Goal: Task Accomplishment & Management: Manage account settings

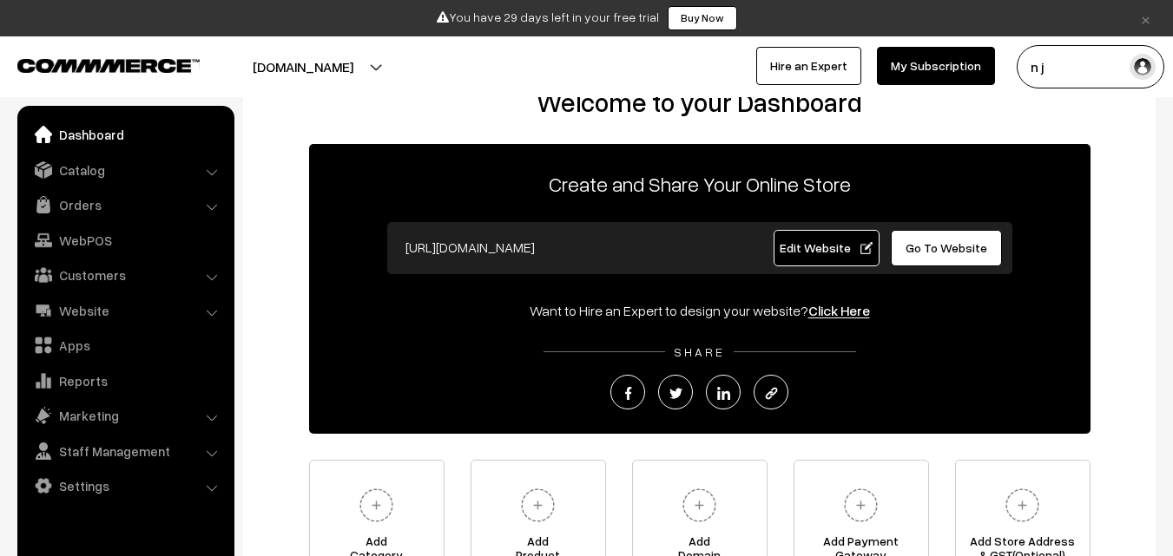
scroll to position [87, 0]
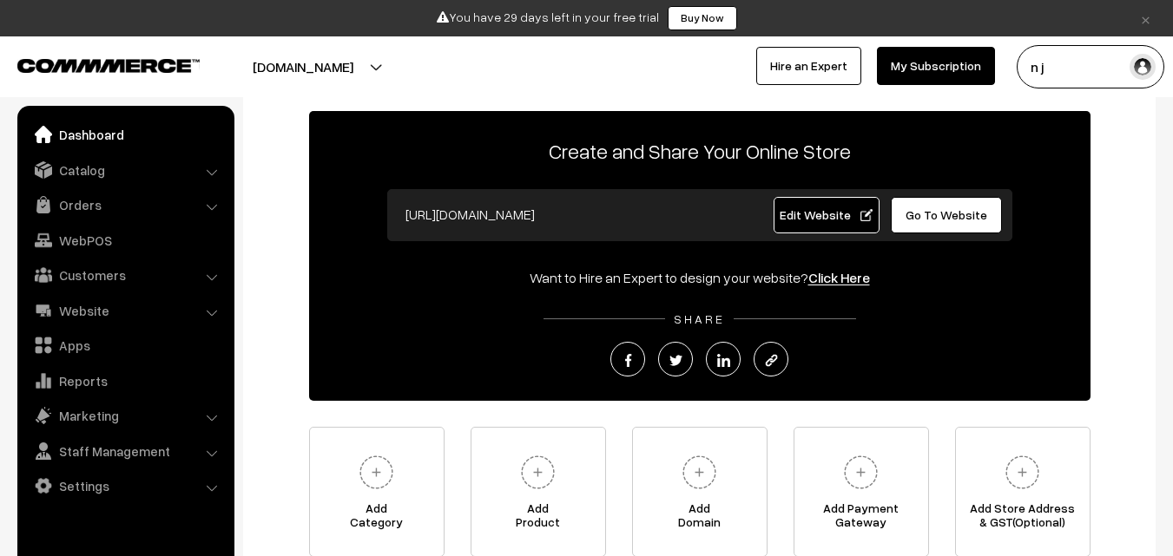
click at [868, 217] on span "Edit Website" at bounding box center [826, 214] width 93 height 15
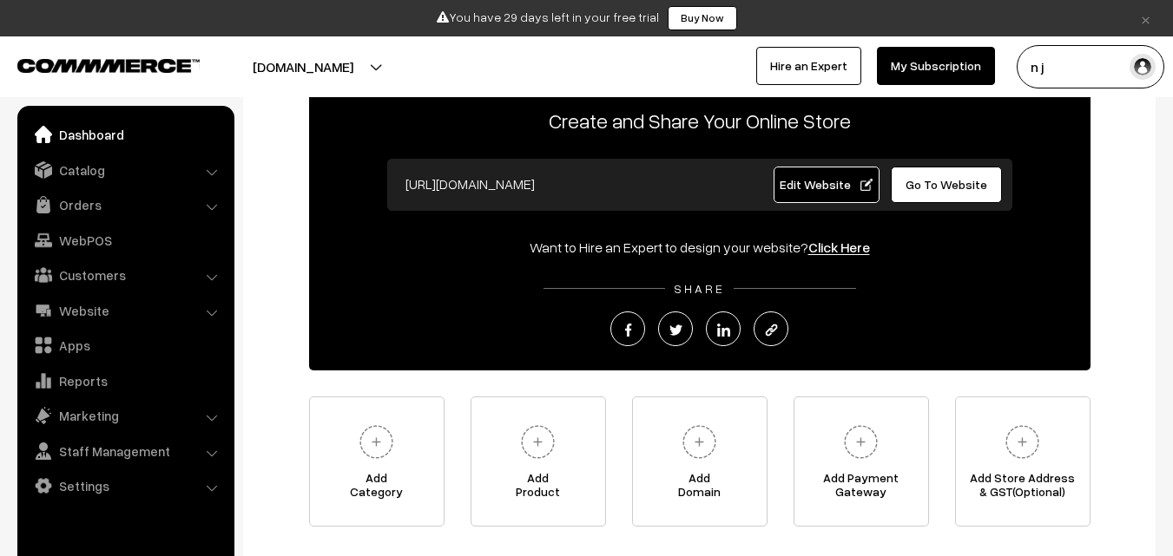
scroll to position [70, 0]
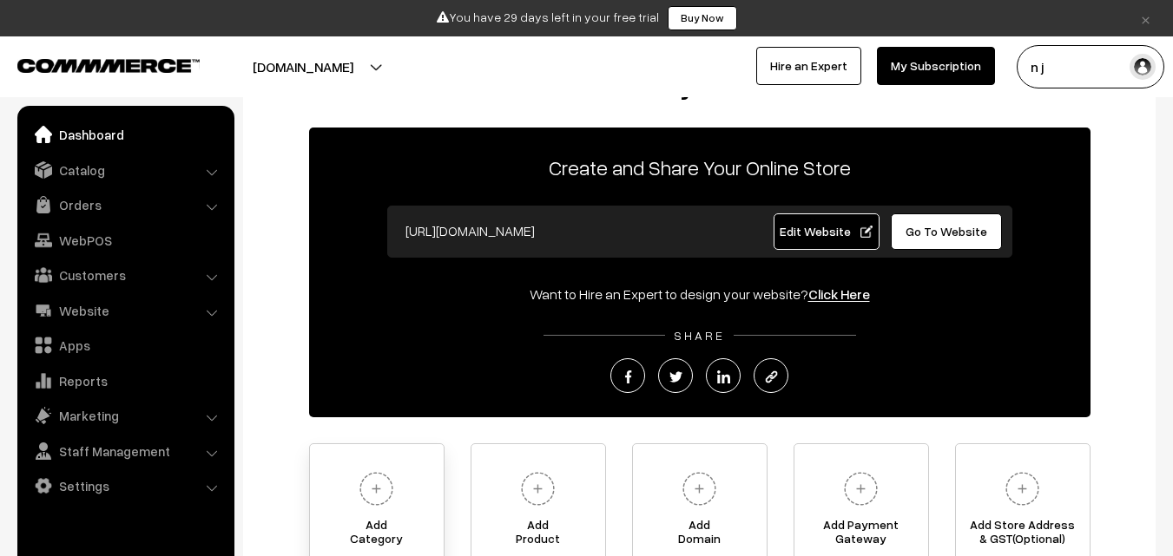
click at [391, 480] on img at bounding box center [376, 489] width 48 height 48
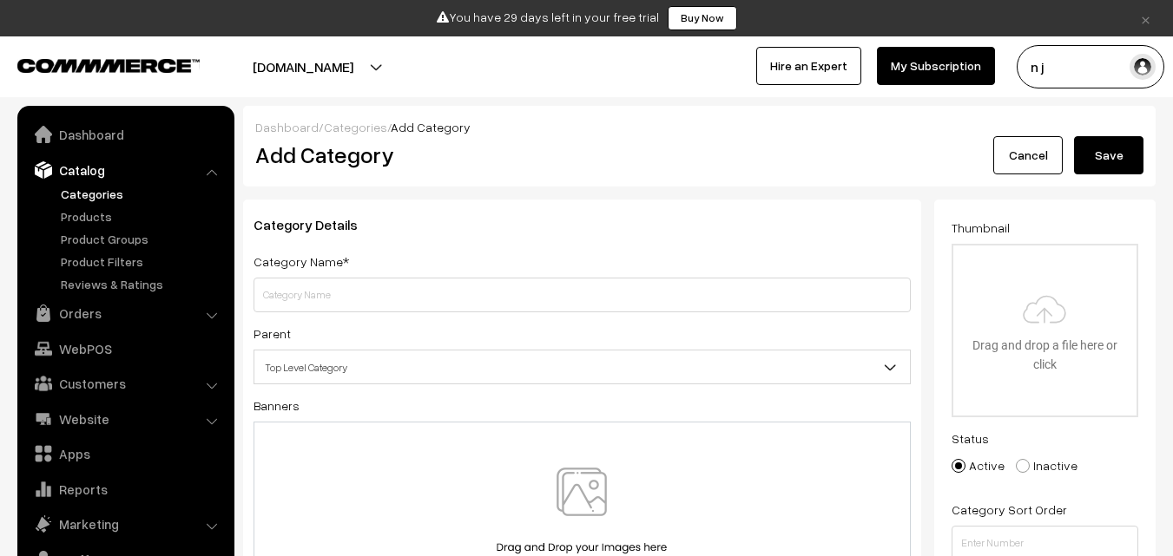
scroll to position [43, 0]
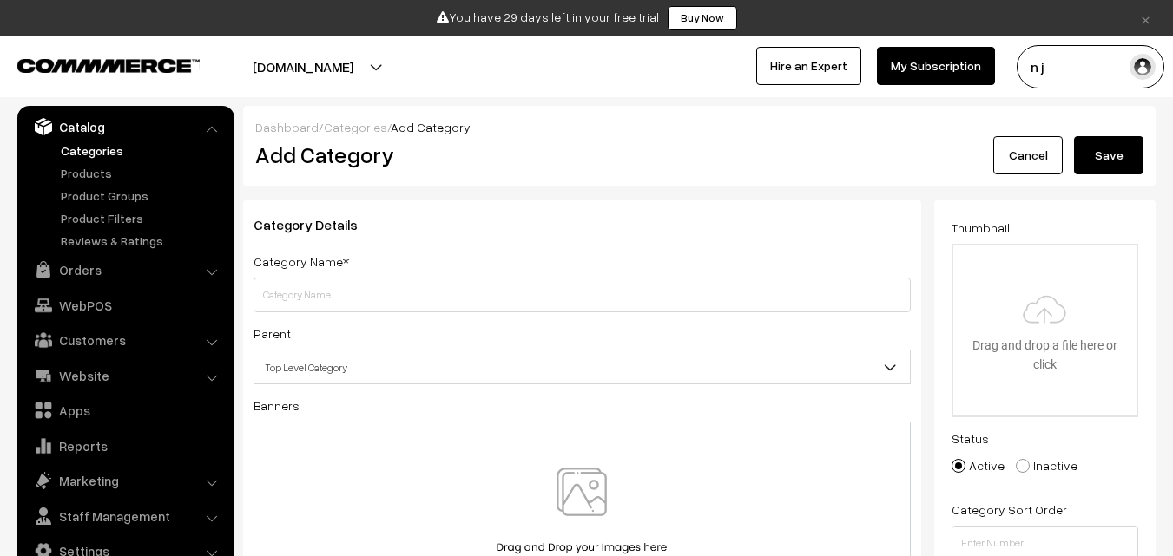
click at [414, 69] on button "mitti-morph.commmerce.com" at bounding box center [303, 66] width 222 height 43
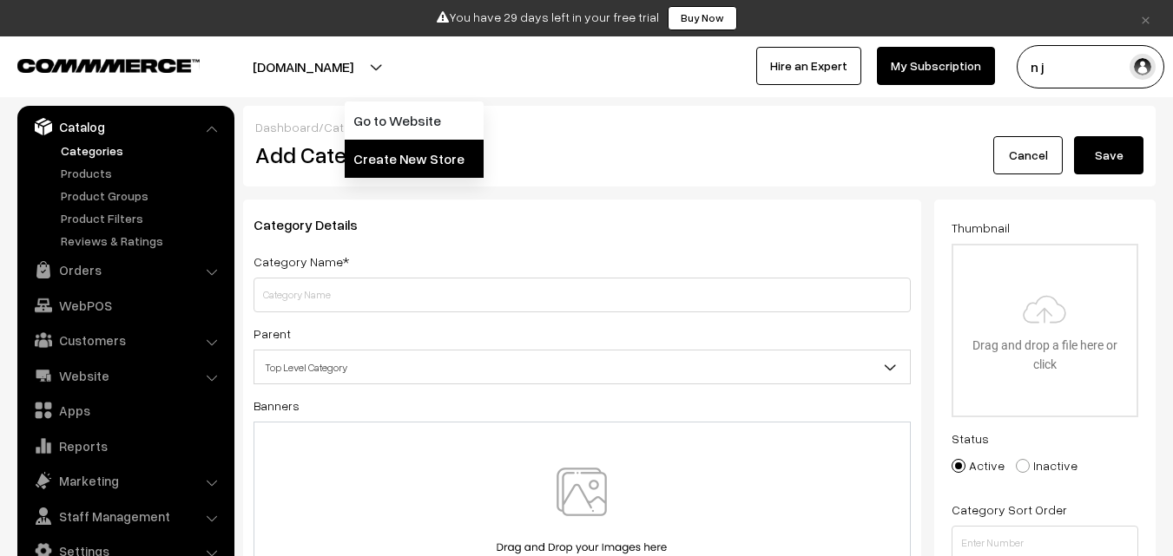
click at [431, 150] on link "Create New Store" at bounding box center [414, 159] width 139 height 38
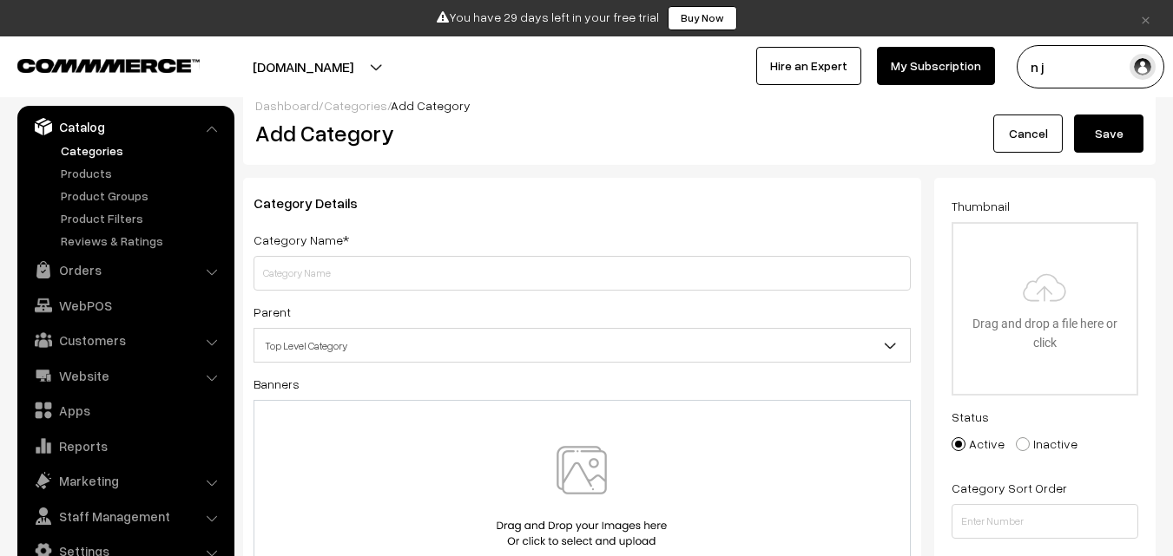
scroll to position [0, 0]
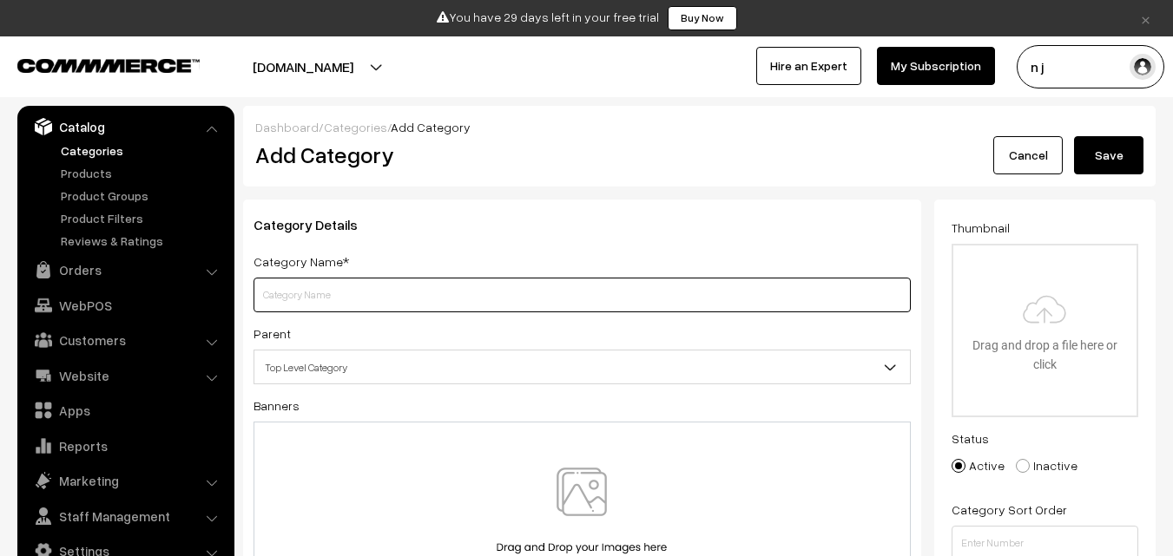
click at [449, 301] on input "text" at bounding box center [581, 295] width 657 height 35
click at [414, 68] on button "mitti-morph.commmerce.com" at bounding box center [303, 66] width 222 height 43
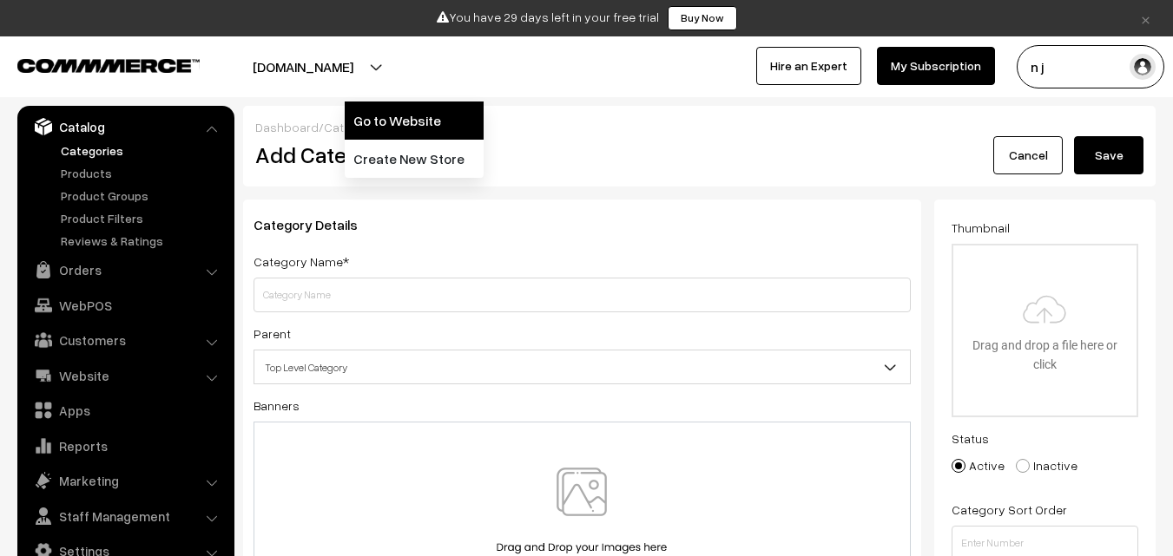
click at [406, 124] on link "Go to Website" at bounding box center [414, 121] width 139 height 38
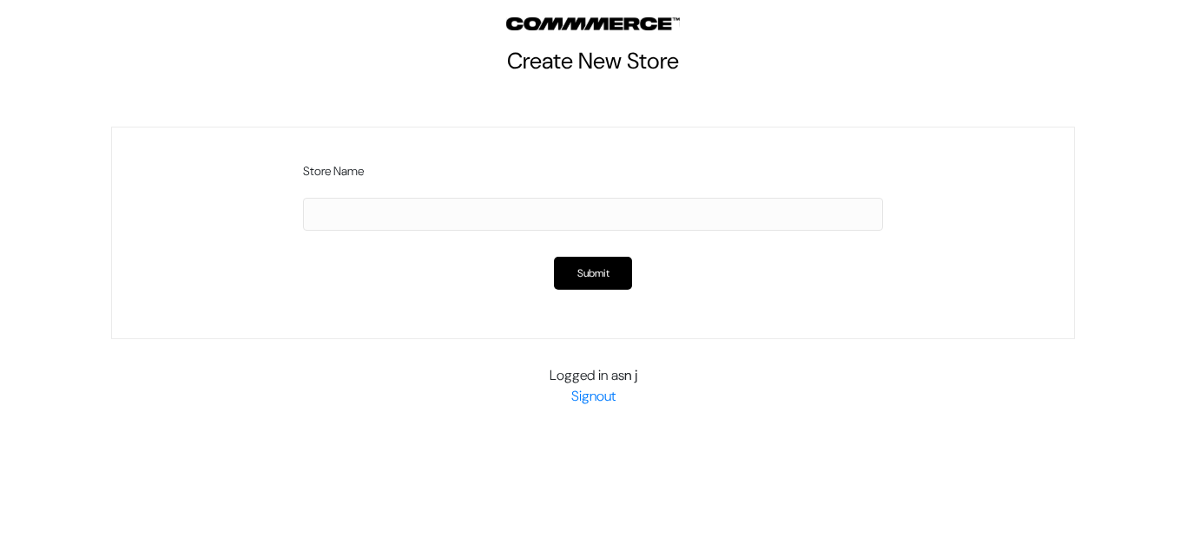
click at [418, 223] on input "text" at bounding box center [593, 214] width 580 height 33
click at [575, 220] on input "text" at bounding box center [593, 214] width 580 height 33
type input "ETCO"
click at [582, 269] on button "Submit" at bounding box center [593, 273] width 78 height 33
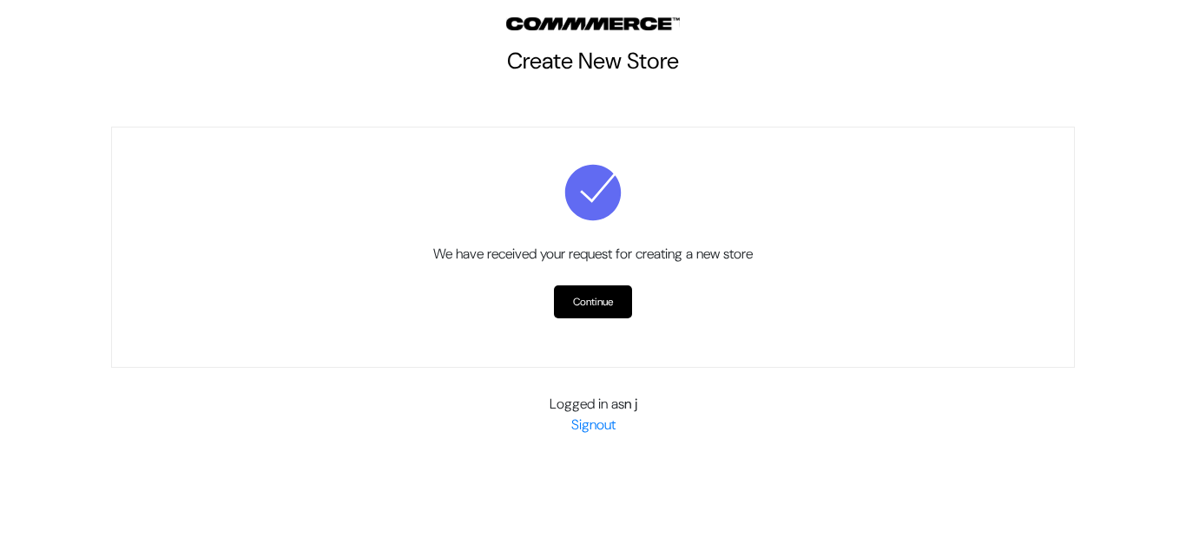
click at [630, 321] on div "We have received your request for creating a new store Continue" at bounding box center [593, 247] width 964 height 241
click at [614, 310] on link "Continue" at bounding box center [593, 302] width 78 height 33
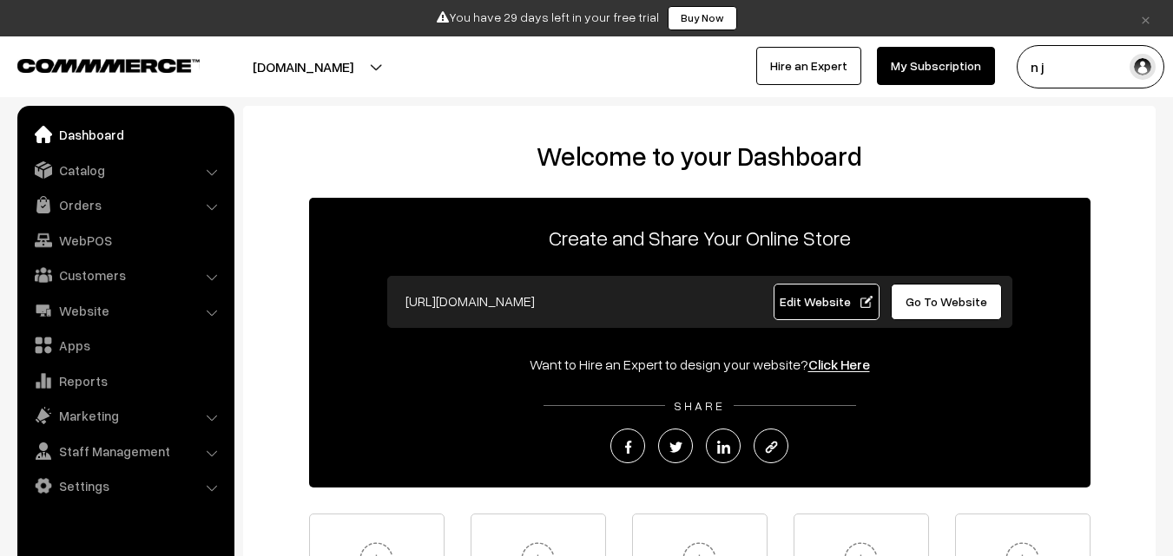
click at [1139, 65] on img "button" at bounding box center [1142, 67] width 26 height 26
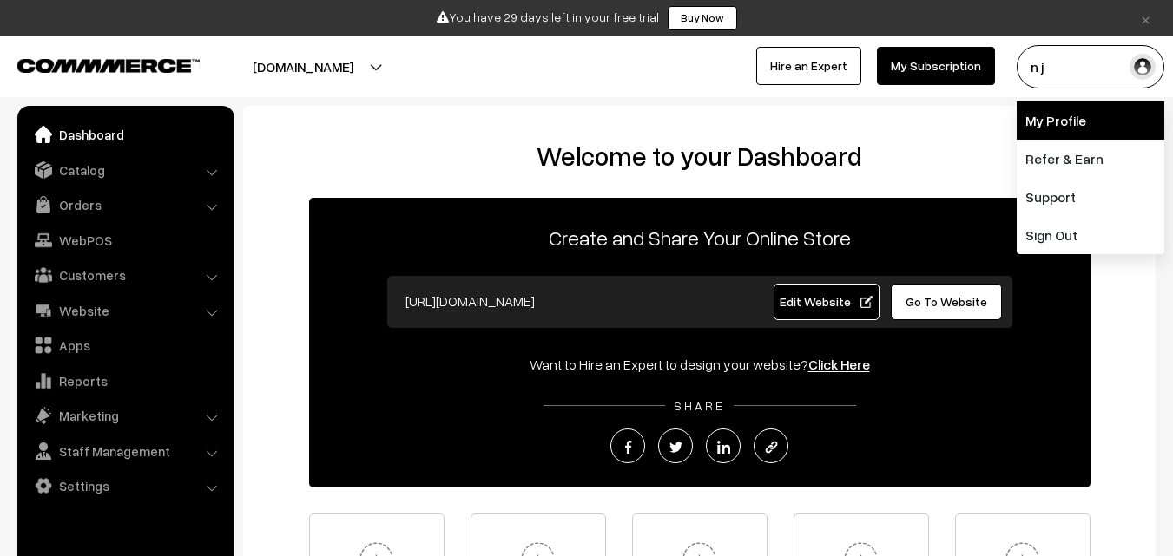
click at [1082, 109] on link "My Profile" at bounding box center [1090, 121] width 148 height 38
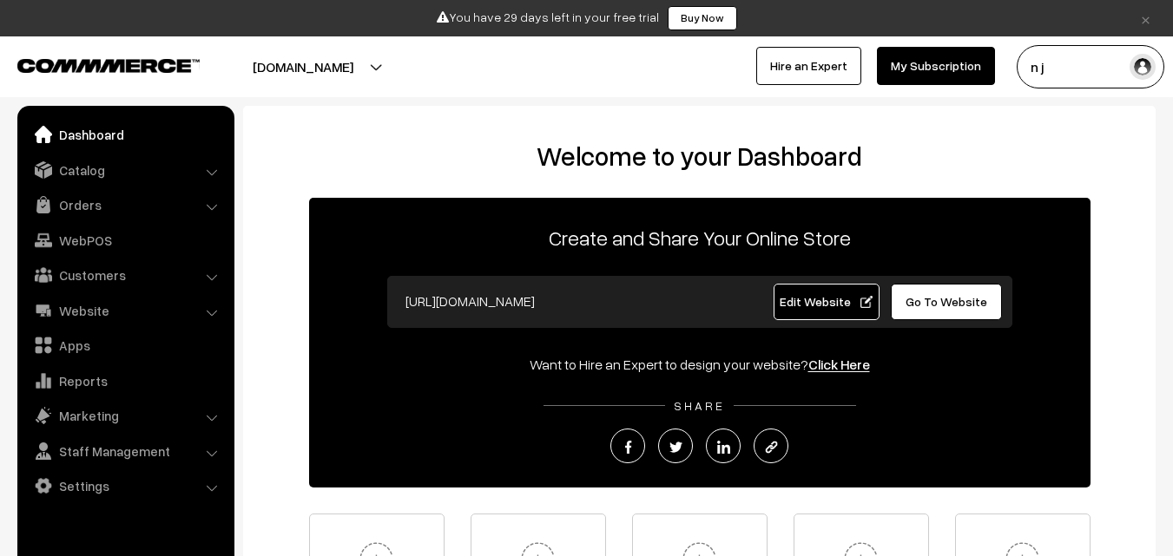
click at [1139, 61] on img "button" at bounding box center [1142, 67] width 26 height 26
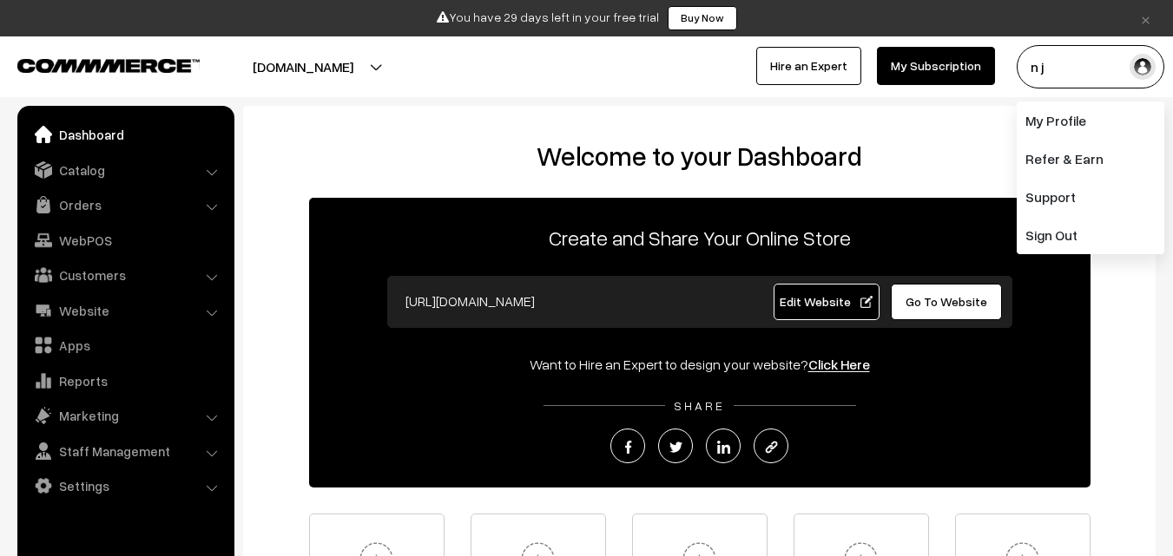
click at [524, 108] on div "Welcome to your Dashboard Create and Share Your Online Store https://mitti-morp…" at bounding box center [699, 397] width 912 height 582
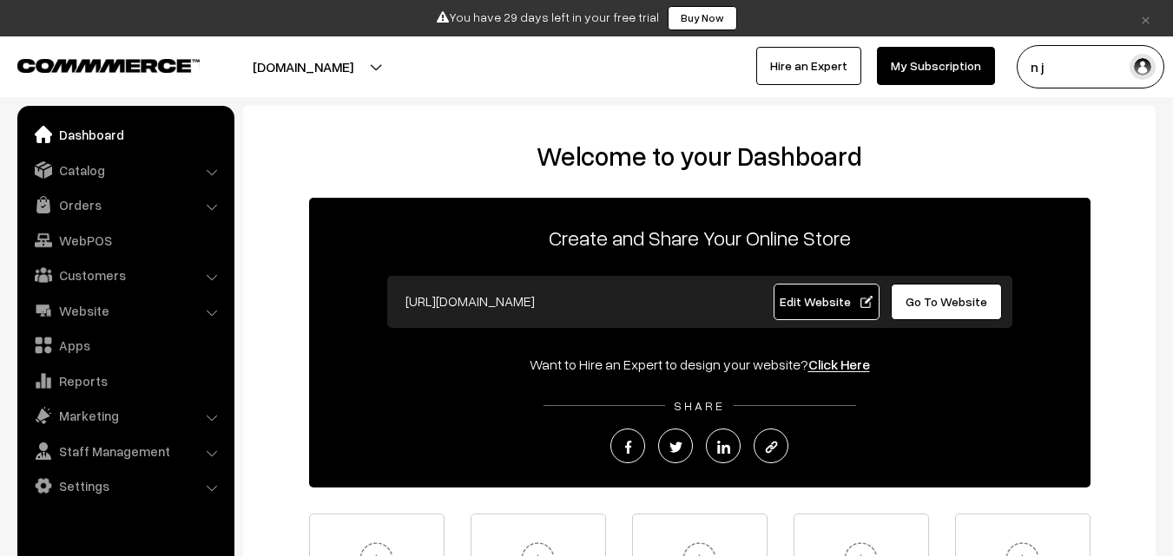
click at [414, 67] on button "mitti-morph.commmerce.com" at bounding box center [303, 66] width 222 height 43
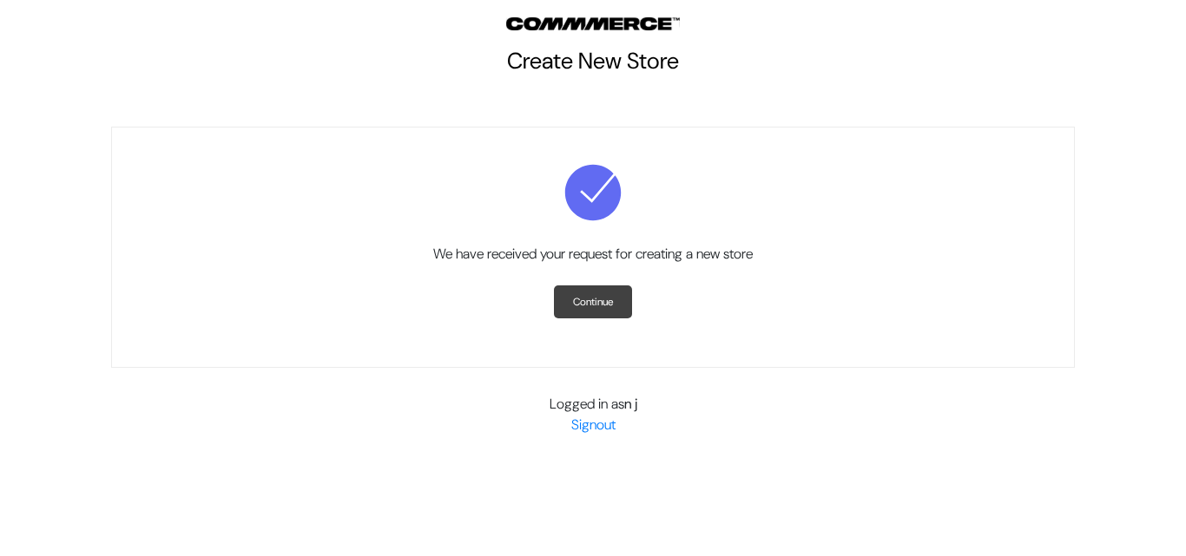
click at [592, 306] on link "Continue" at bounding box center [593, 302] width 78 height 33
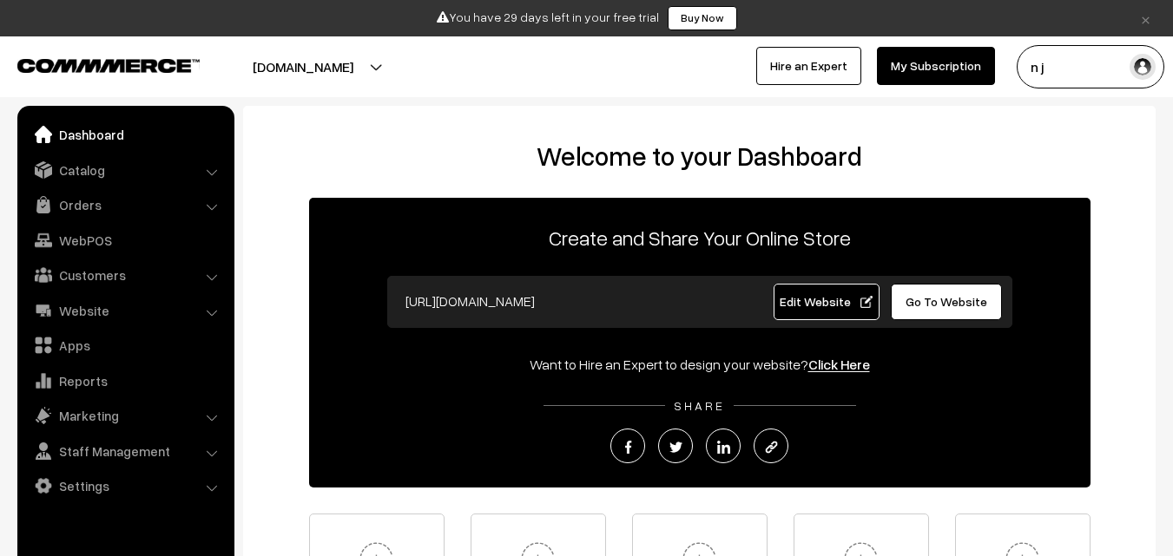
click at [414, 62] on button "mitti-morph.commmerce.com" at bounding box center [303, 66] width 222 height 43
click at [107, 139] on link "Dashboard" at bounding box center [125, 134] width 207 height 31
click at [571, 303] on input "[URL][DOMAIN_NAME]" at bounding box center [568, 301] width 343 height 35
click at [857, 299] on span "Edit Website" at bounding box center [826, 301] width 93 height 15
click at [414, 64] on button "mitti-morph.commmerce.com" at bounding box center [303, 66] width 222 height 43
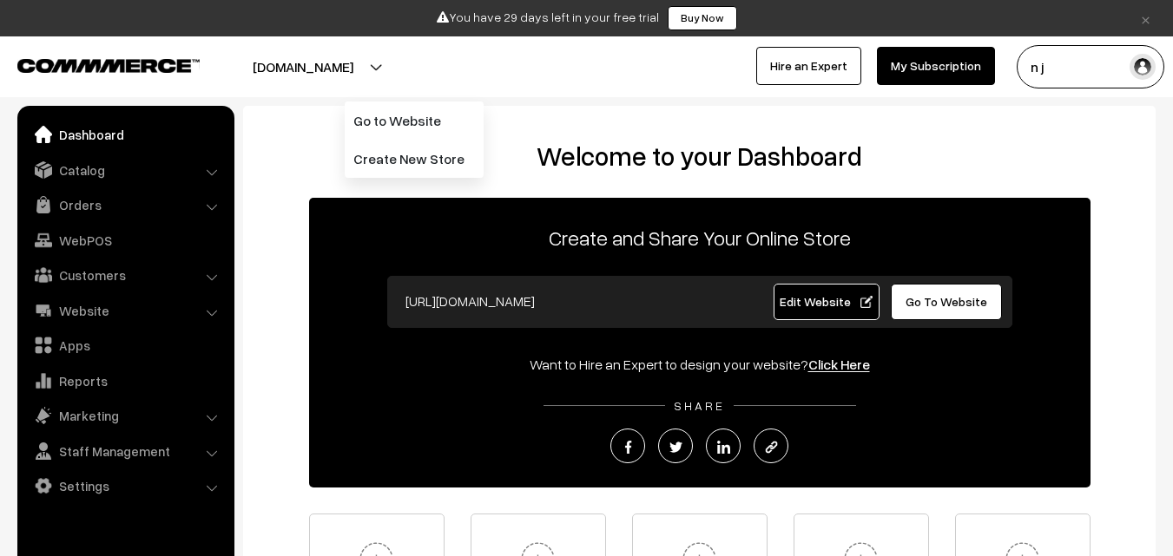
click at [414, 64] on button "mitti-morph.commmerce.com" at bounding box center [303, 66] width 222 height 43
